Goal: Task Accomplishment & Management: Use online tool/utility

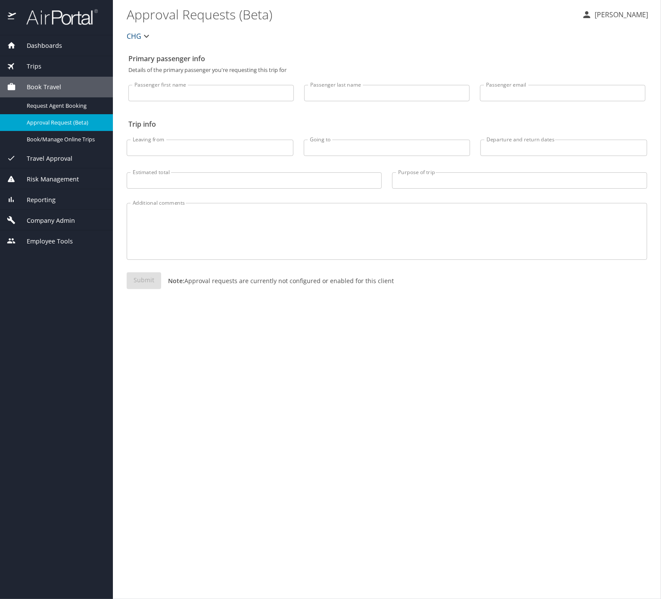
click at [56, 205] on span "Reporting" at bounding box center [36, 199] width 40 height 9
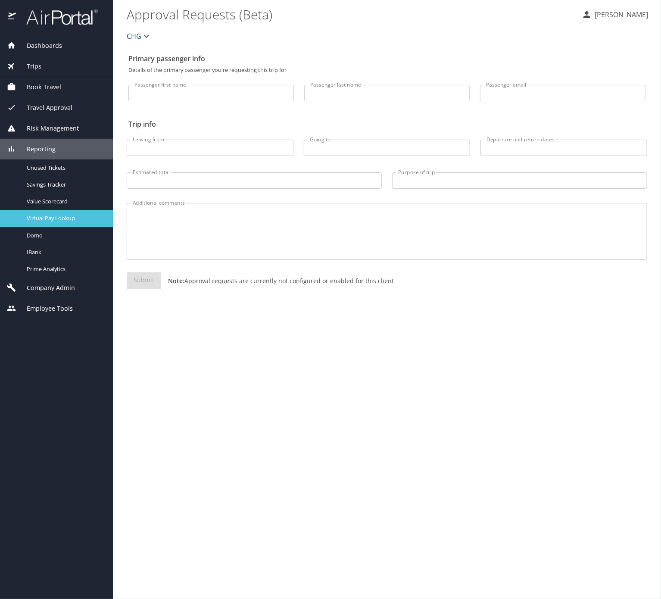
click at [71, 222] on span "Virtual Pay Lookup" at bounding box center [65, 218] width 76 height 8
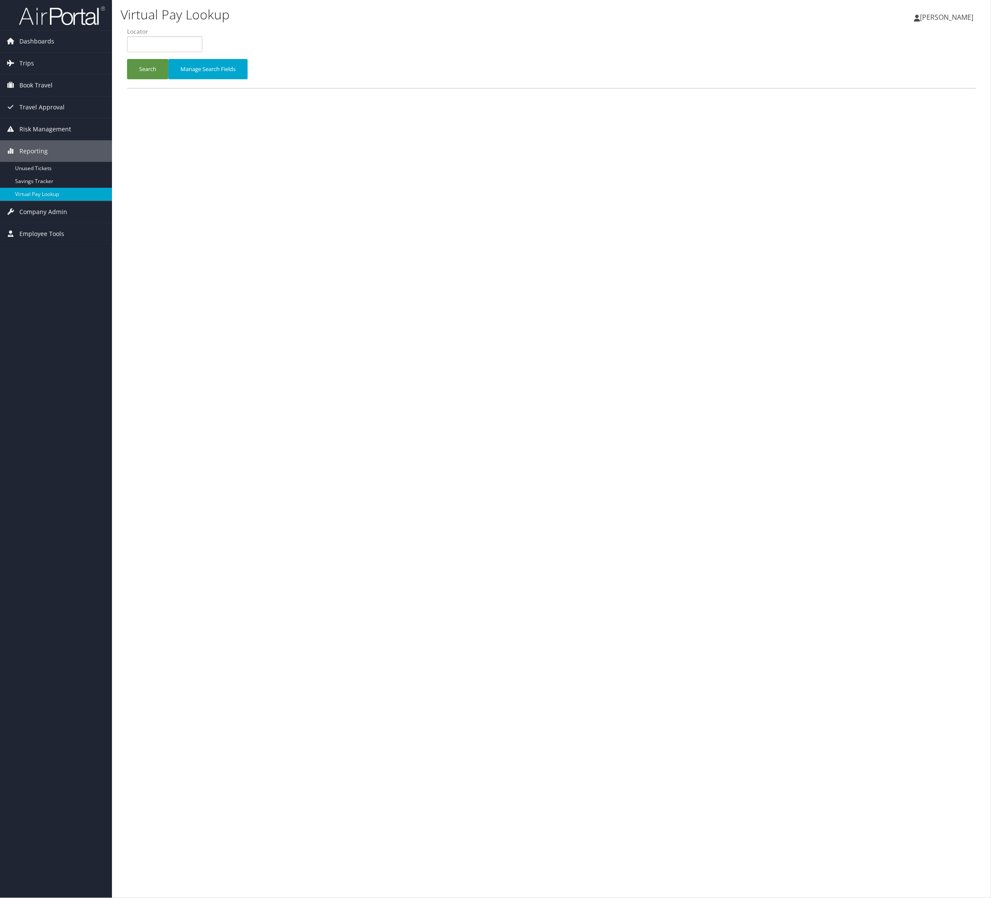
click at [193, 36] on label "Locator" at bounding box center [168, 31] width 82 height 9
click at [177, 59] on li "Locator" at bounding box center [168, 42] width 82 height 31
click at [193, 52] on input "text" at bounding box center [164, 44] width 75 height 16
paste input "CPBCDL"
type input "CPBCDL"
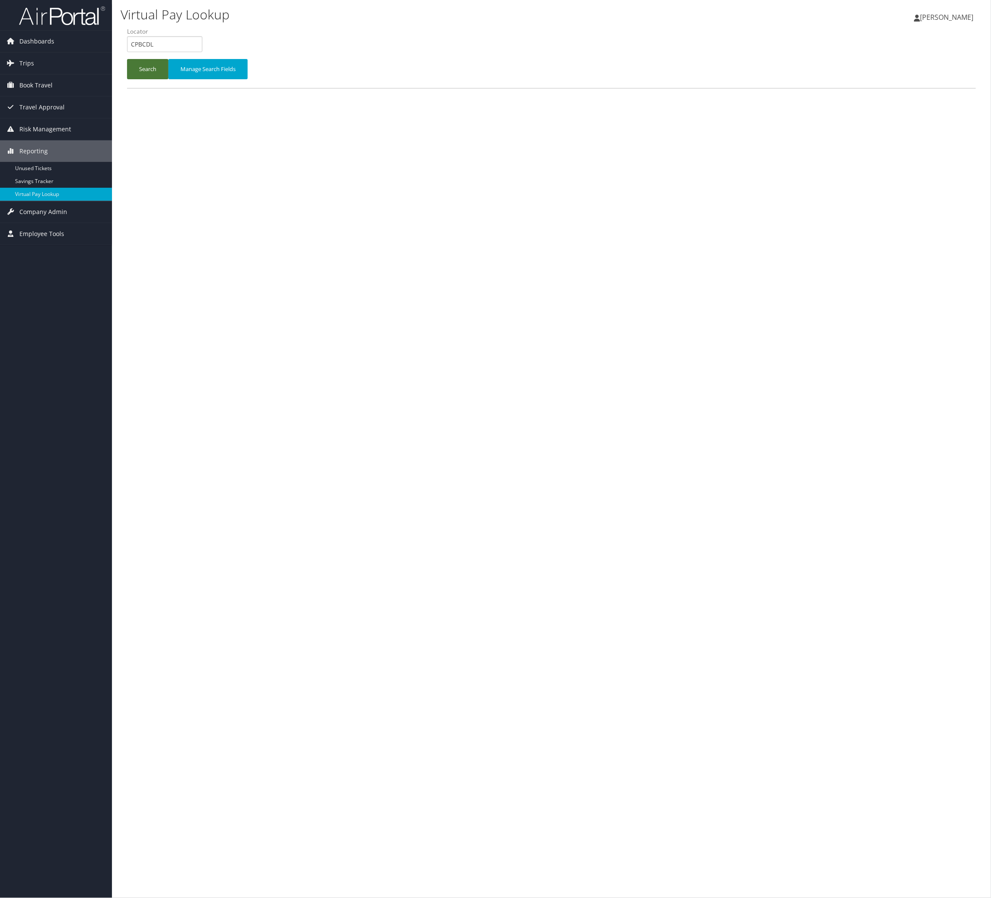
click at [168, 79] on button "Search" at bounding box center [147, 69] width 41 height 20
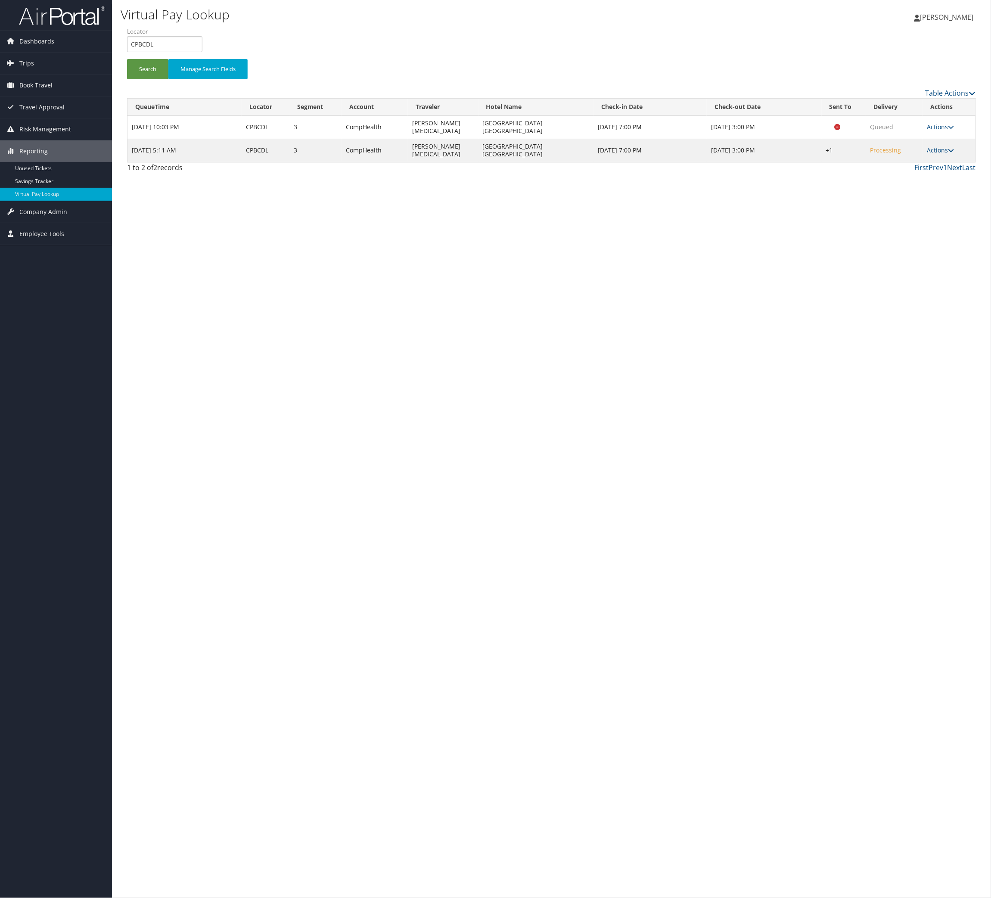
drag, startPoint x: 942, startPoint y: 226, endPoint x: 945, endPoint y: 243, distance: 17.9
click at [942, 154] on link "Actions" at bounding box center [940, 150] width 27 height 8
click at [921, 220] on link "Logs" at bounding box center [884, 213] width 74 height 15
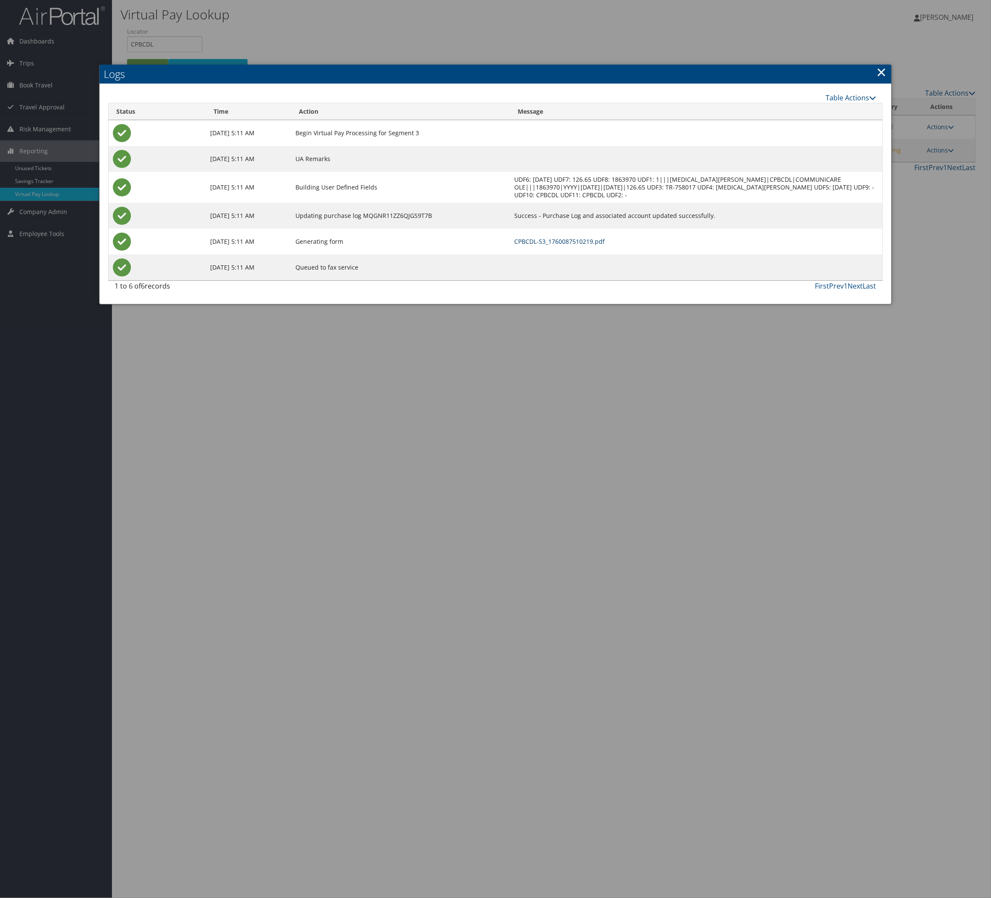
click at [605, 245] on link "CPBCDL-S3_1760087510219.pdf" at bounding box center [559, 241] width 90 height 8
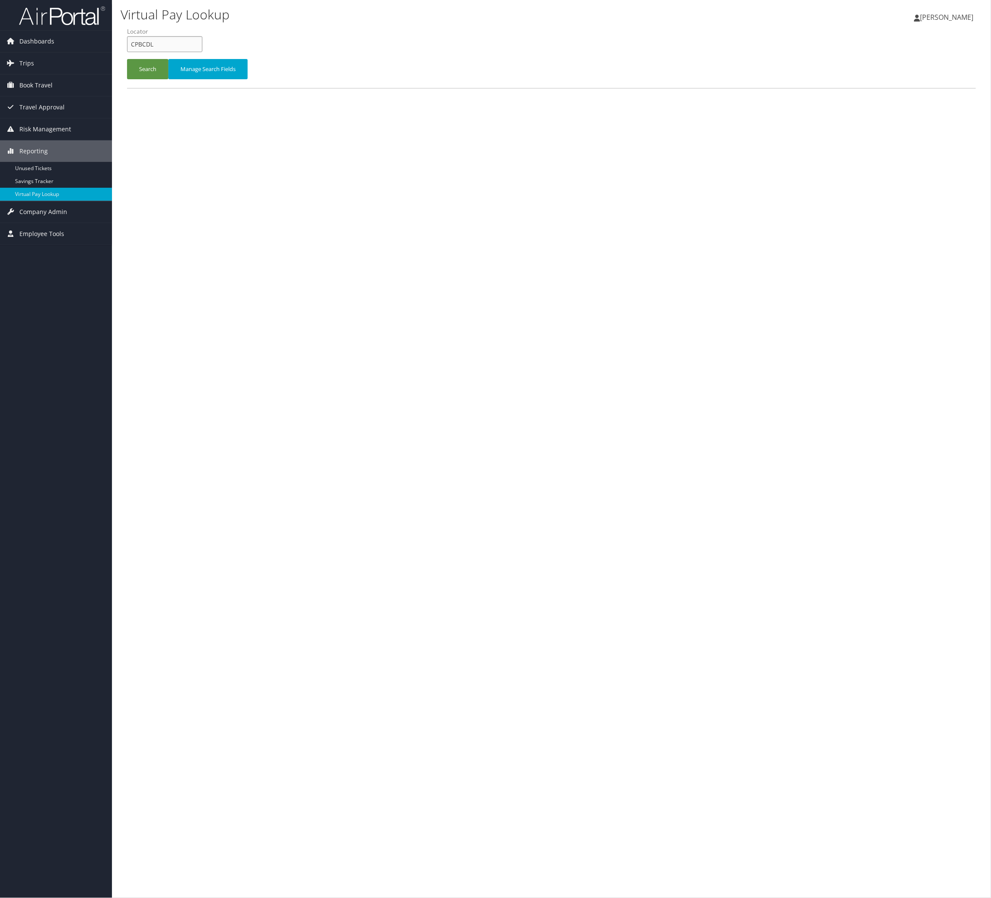
click at [180, 52] on input "CPBCDL" at bounding box center [164, 44] width 75 height 16
paste input "LTKFIG"
click at [167, 79] on button "Search" at bounding box center [147, 69] width 41 height 20
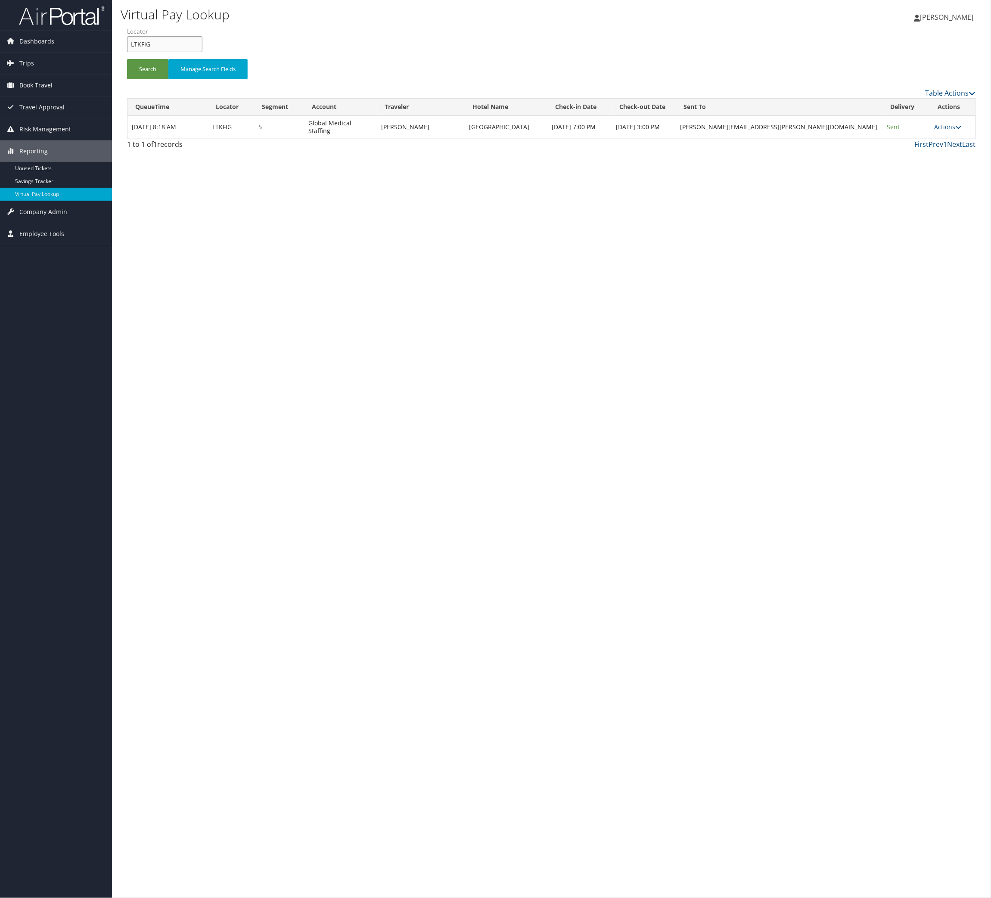
click at [191, 52] on input "LTKFIG" at bounding box center [164, 44] width 75 height 16
paste input "NDLPSC"
click at [168, 79] on button "Search" at bounding box center [147, 69] width 41 height 20
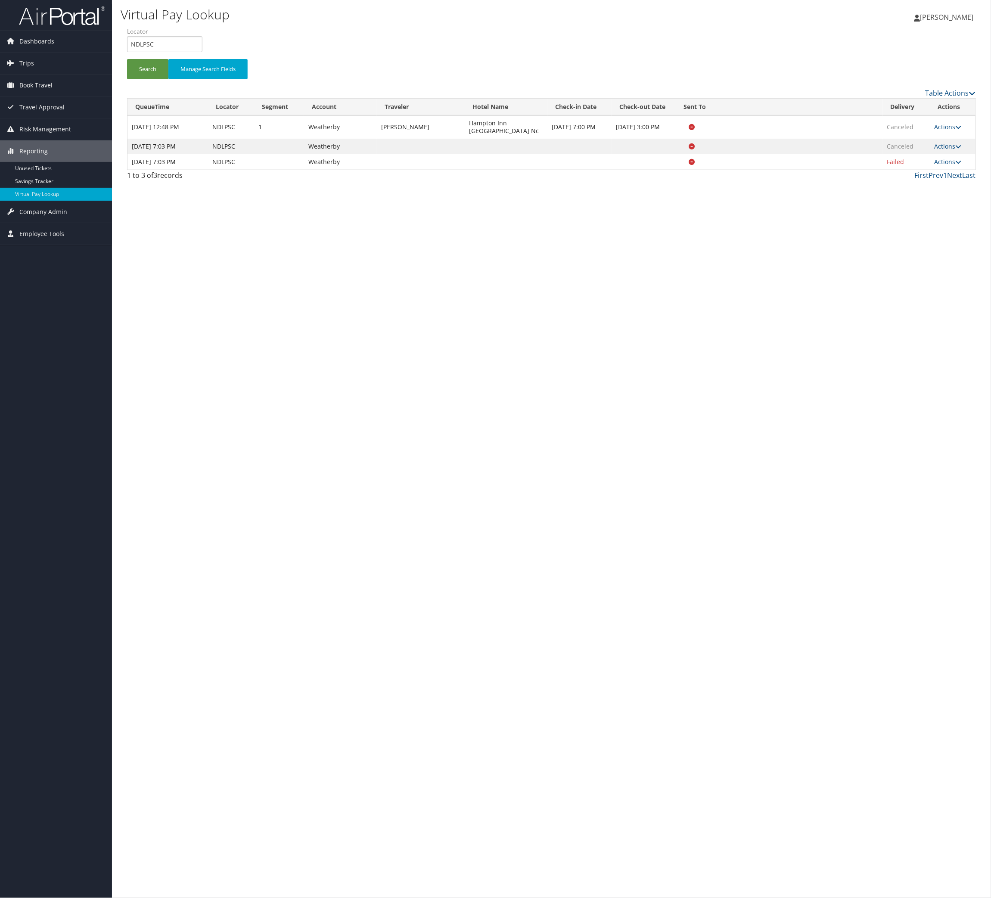
click at [202, 59] on li "Locator NDLPSC" at bounding box center [168, 42] width 82 height 31
click at [188, 52] on input "NDLPSC" at bounding box center [164, 44] width 75 height 16
drag, startPoint x: 188, startPoint y: 60, endPoint x: 163, endPoint y: 87, distance: 36.6
click at [186, 52] on input "NDLPSC" at bounding box center [164, 44] width 75 height 16
paste input "ARIHSE"
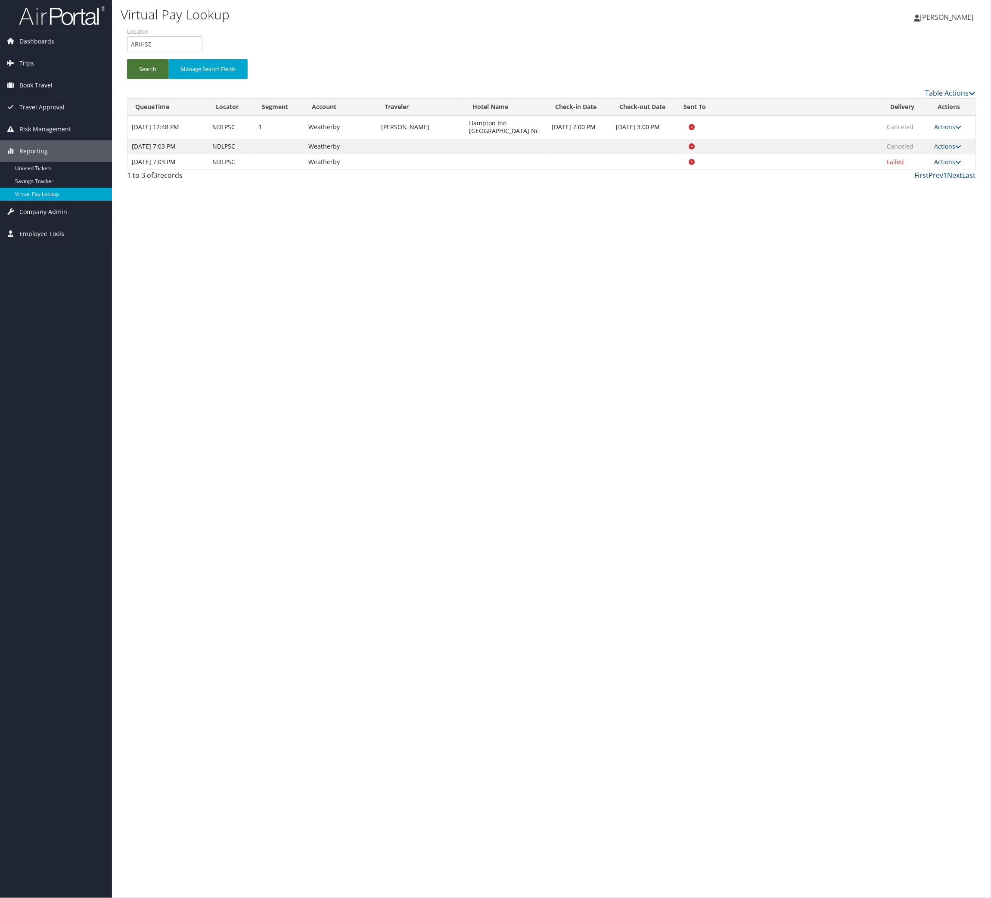
click at [163, 79] on button "Search" at bounding box center [147, 69] width 41 height 20
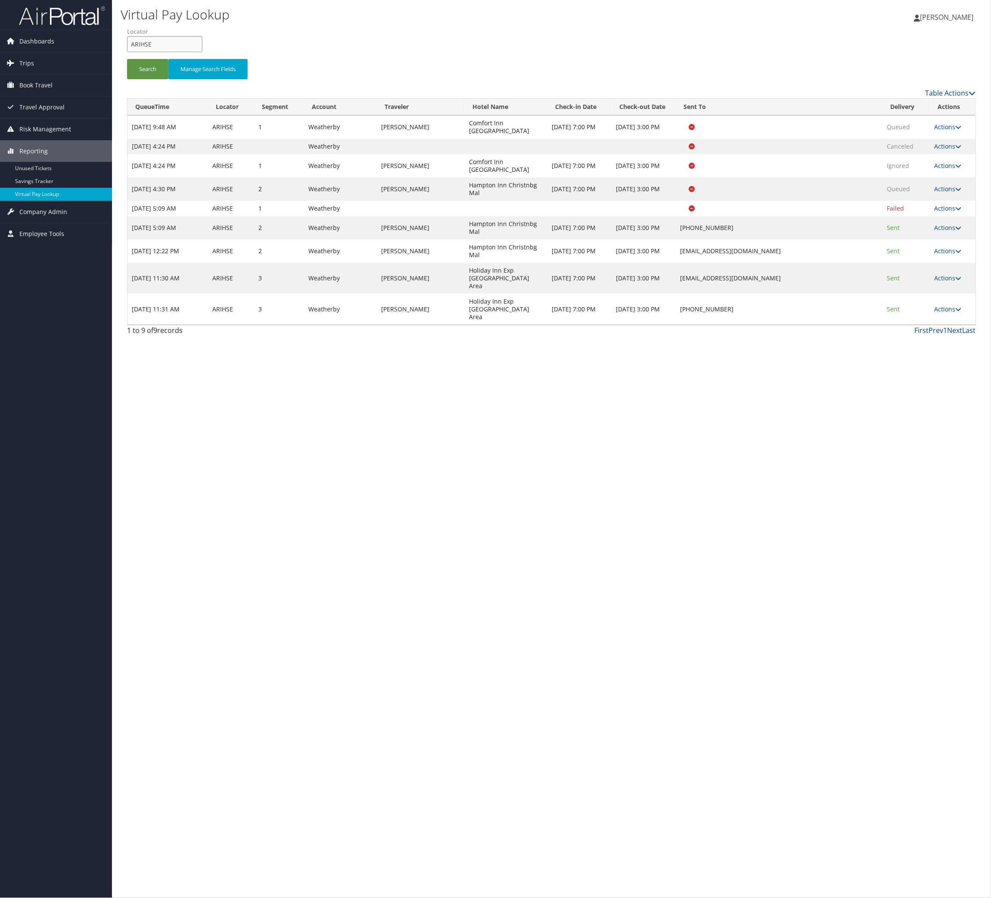
click at [202, 52] on input "ARIHSE" at bounding box center [164, 44] width 75 height 16
drag, startPoint x: 219, startPoint y: 53, endPoint x: 214, endPoint y: 69, distance: 16.3
click at [202, 52] on input "ARIHSE" at bounding box center [164, 44] width 75 height 16
paste input "MQLCMB"
type input "MQLCMB"
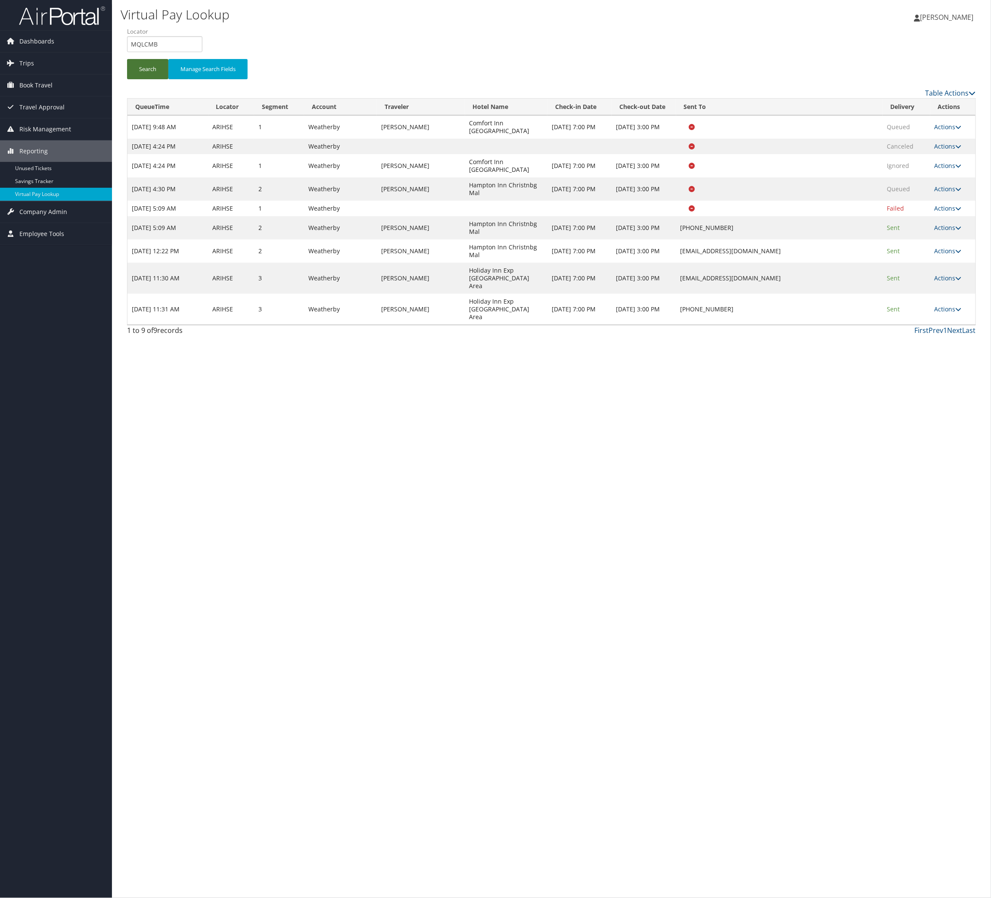
click at [168, 79] on button "Search" at bounding box center [147, 69] width 41 height 20
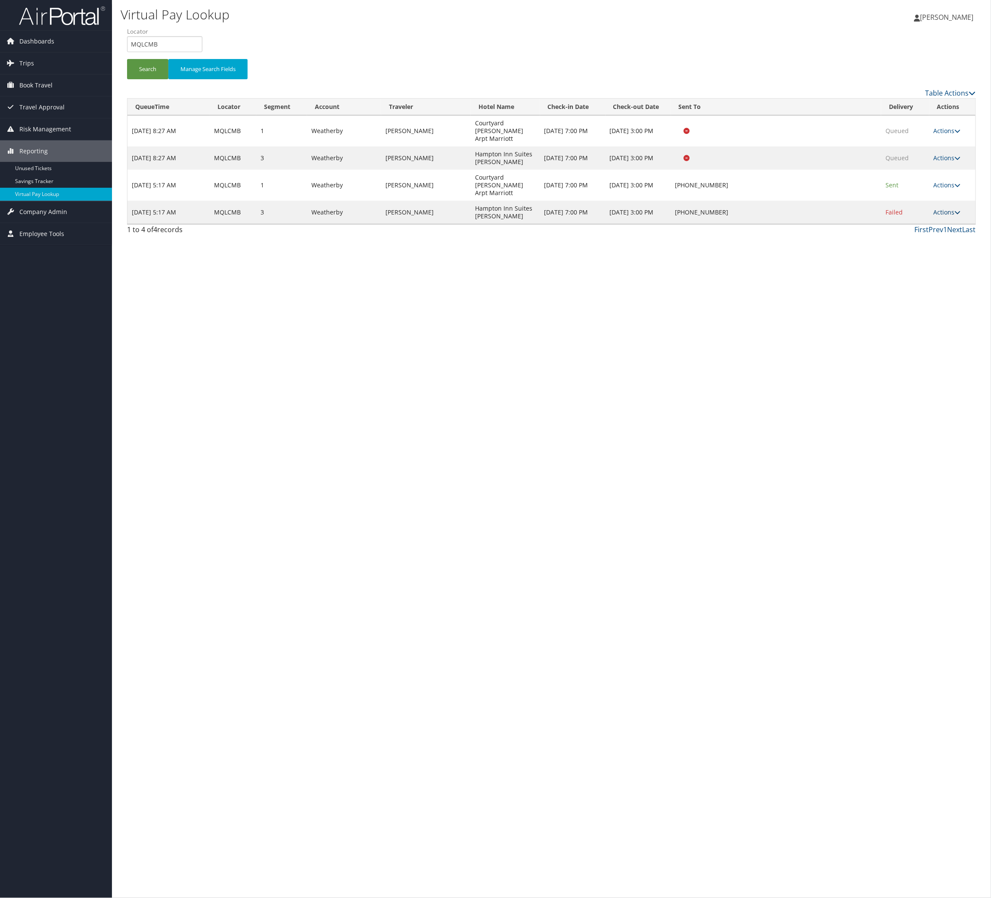
click at [934, 216] on link "Actions" at bounding box center [947, 212] width 27 height 8
click at [904, 331] on link "Logs" at bounding box center [885, 323] width 74 height 15
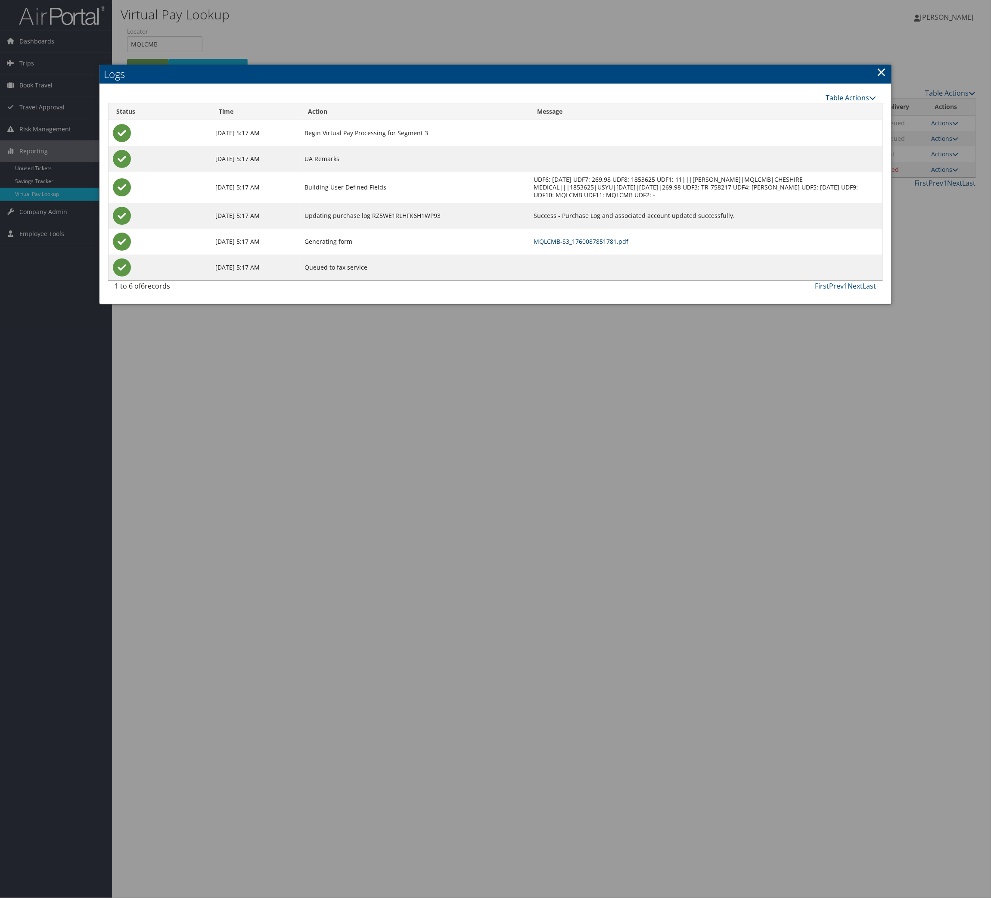
click at [604, 245] on link "MQLCMB-S3_1760087851781.pdf" at bounding box center [580, 241] width 95 height 8
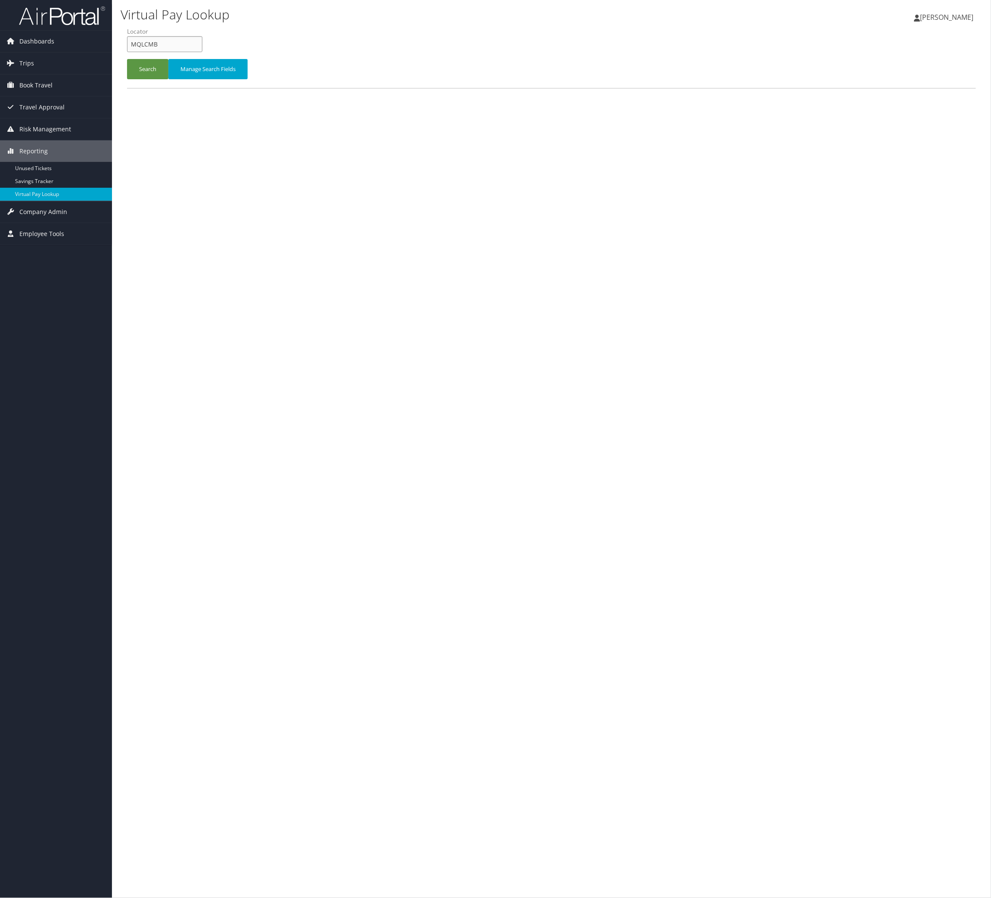
click at [202, 52] on input "MQLCMB" at bounding box center [164, 44] width 75 height 16
paste input "HWDXHD"
type input "HWDXHD"
click at [167, 79] on button "Search" at bounding box center [147, 69] width 41 height 20
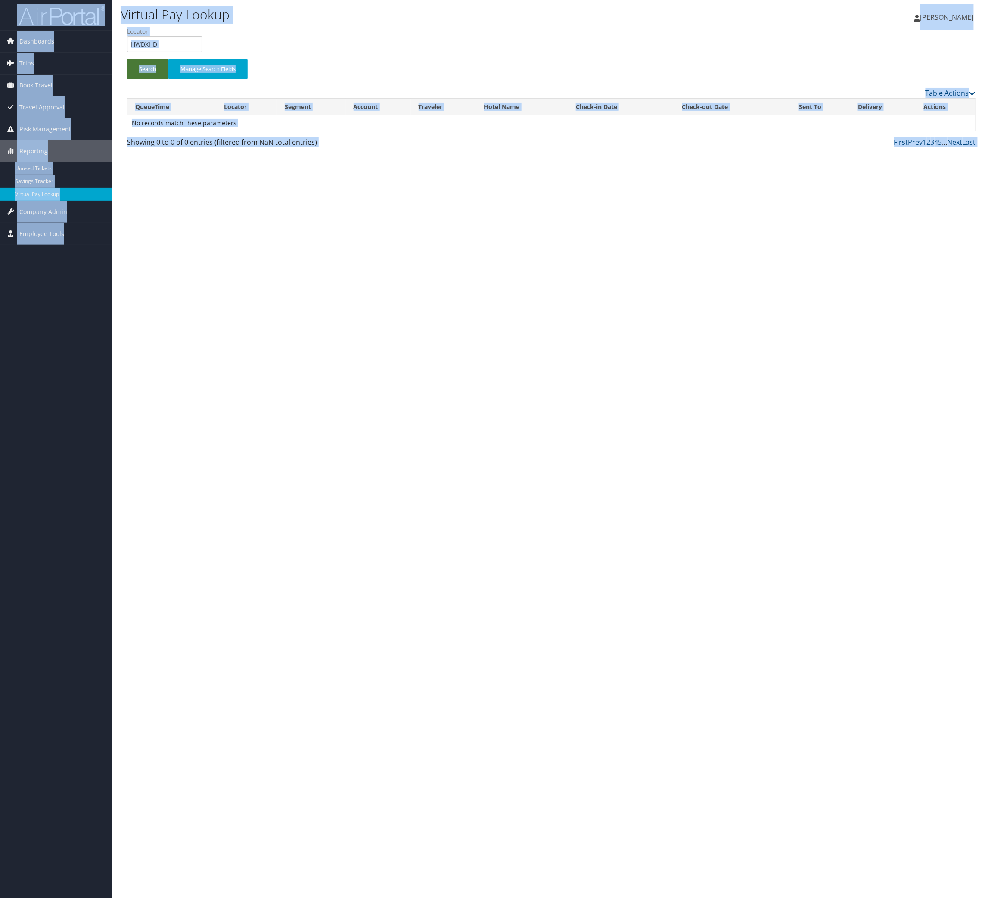
click at [159, 79] on button "Search" at bounding box center [147, 69] width 41 height 20
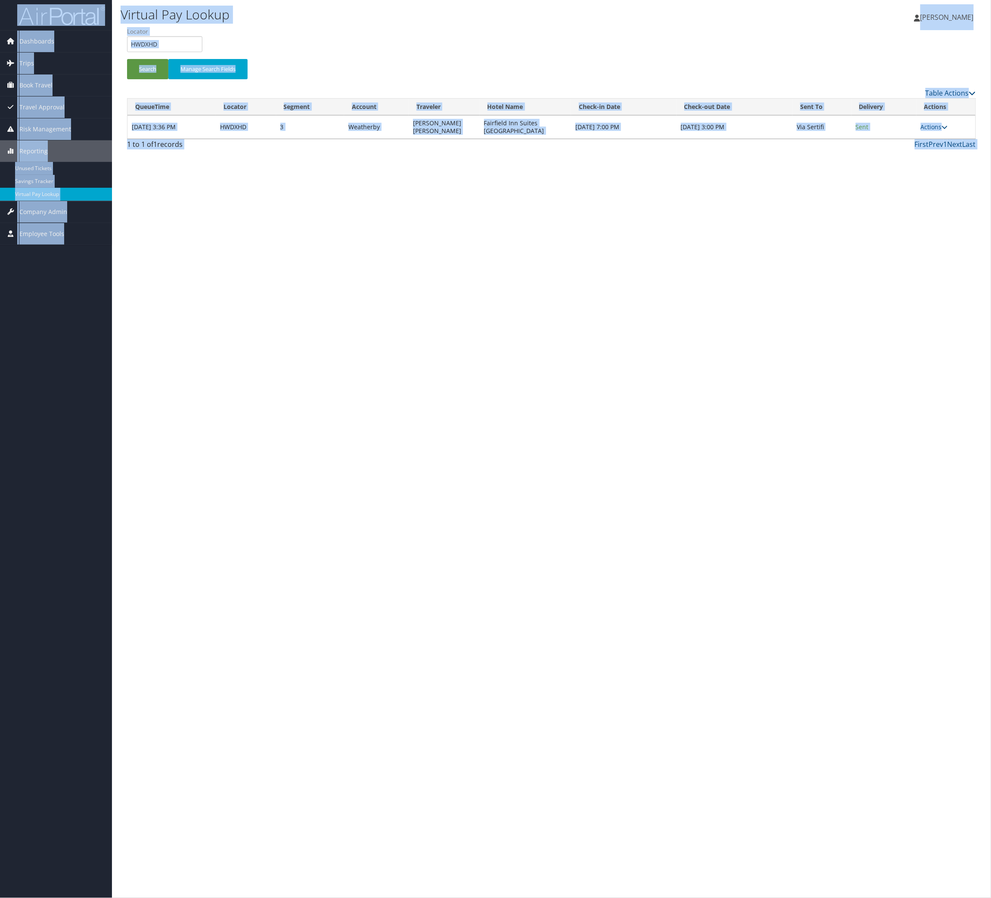
click at [372, 361] on div "Virtual Pay Lookup Nathalie Hernandez Nathalie Hernandez My Settings Travel Age…" at bounding box center [551, 449] width 879 height 898
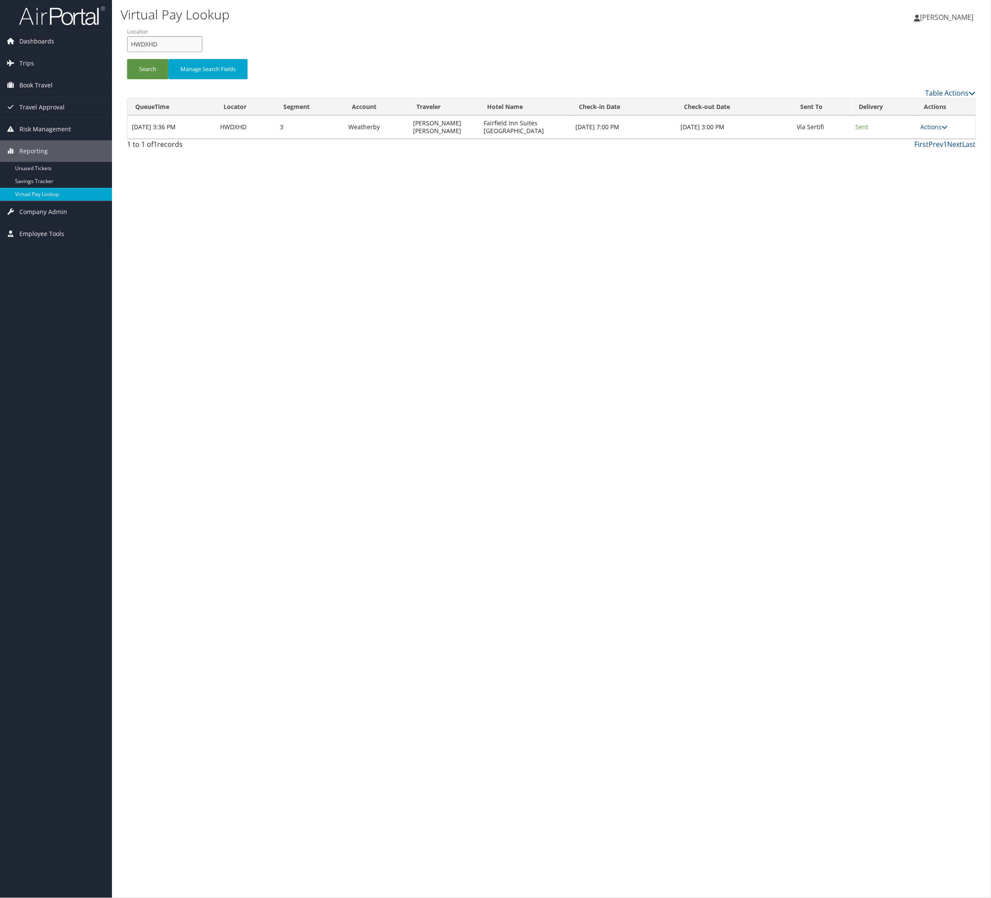
click at [202, 52] on input "HWDXHD" at bounding box center [164, 44] width 75 height 16
paste input "NUOTPJ"
click at [168, 79] on button "Search" at bounding box center [147, 69] width 41 height 20
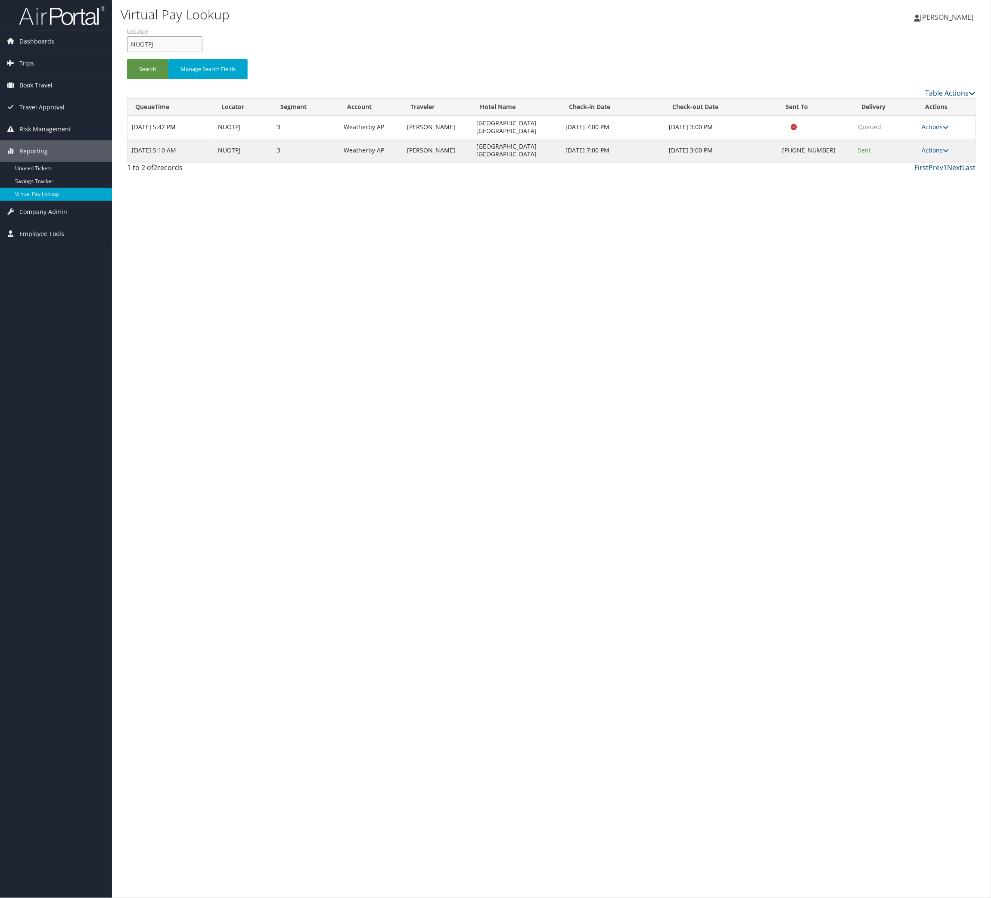
click at [171, 52] on input "NUOTPJ" at bounding box center [164, 44] width 75 height 16
paste input "GLPJVU"
click at [171, 52] on input "GLPJVU" at bounding box center [164, 44] width 75 height 16
type input "GLPJVU"
click at [168, 79] on button "Search" at bounding box center [147, 69] width 41 height 20
